Goal: Find specific page/section: Find specific page/section

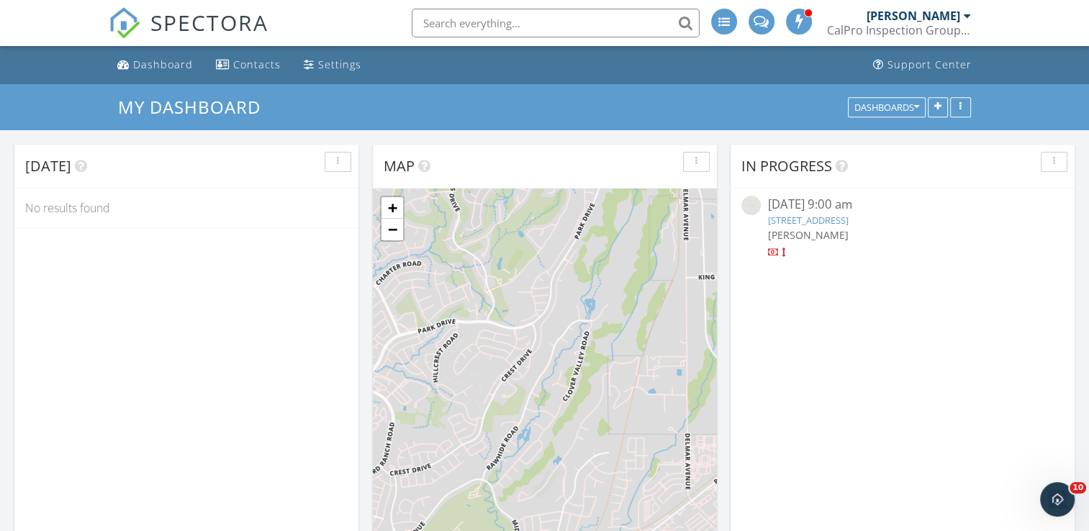
click at [462, 22] on input "text" at bounding box center [556, 23] width 288 height 29
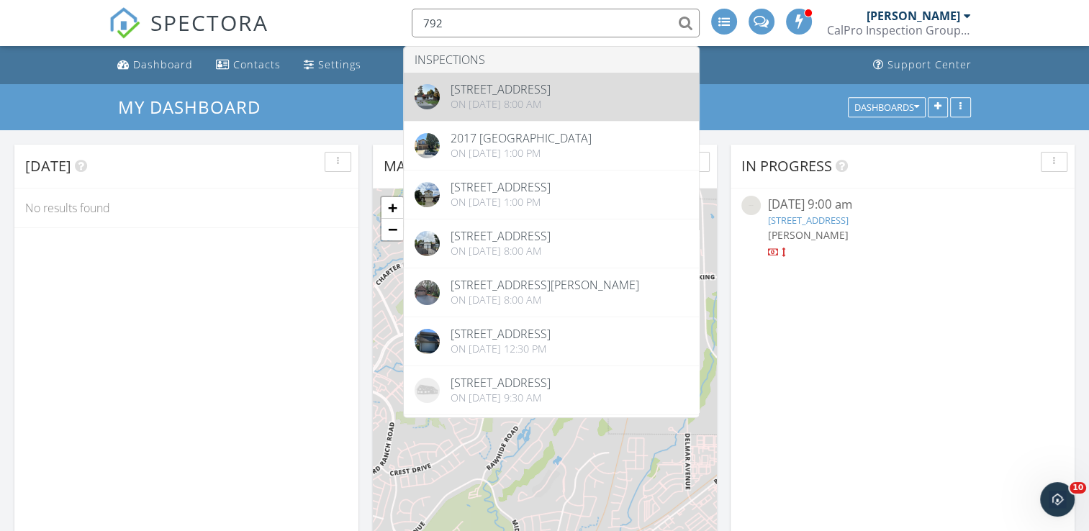
type input "792"
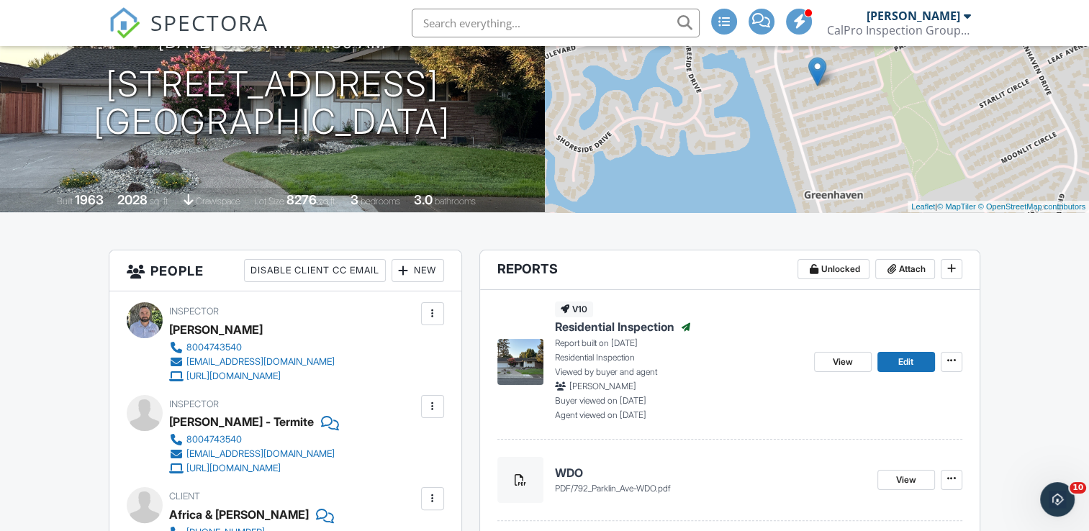
scroll to position [304, 0]
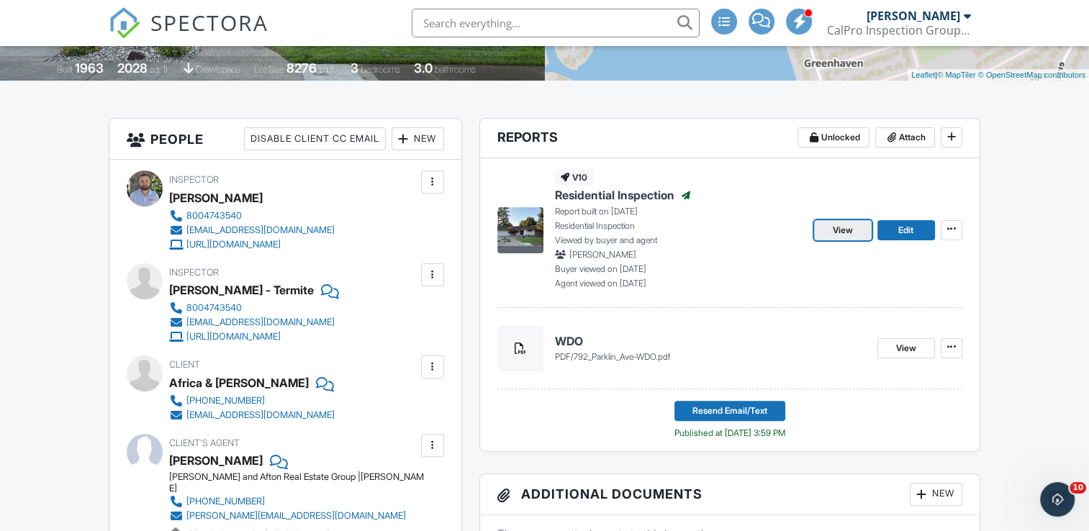
click at [850, 232] on span "View" at bounding box center [843, 230] width 20 height 14
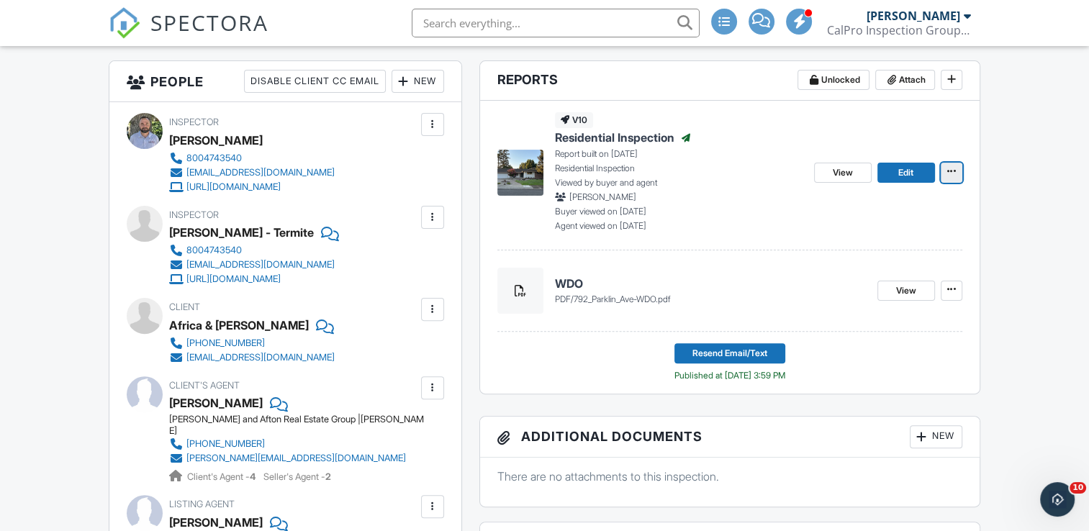
click at [951, 174] on icon at bounding box center [951, 171] width 9 height 10
click at [697, 237] on div "v10 Residential Inspection Published Report built on [DATE] Residential Inspect…" at bounding box center [729, 175] width 465 height 149
click at [854, 177] on link "View" at bounding box center [843, 173] width 58 height 20
